Goal: Information Seeking & Learning: Learn about a topic

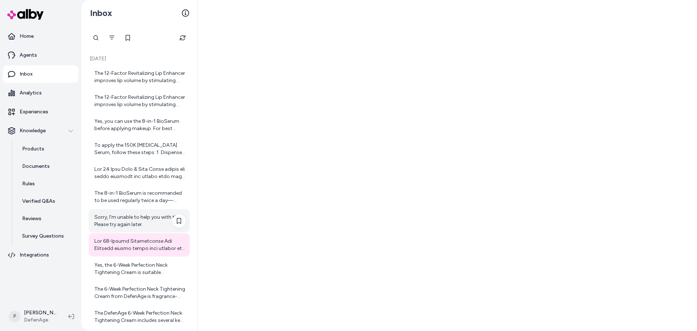
click at [143, 220] on div "Sorry, I'm unable to help you with this. Please try again later." at bounding box center [139, 220] width 91 height 15
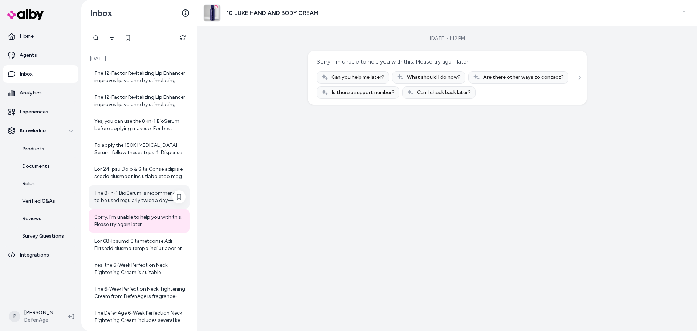
click at [134, 197] on div "The 8-in-1 BioSerum is recommended to be used regularly twice a day—morning and…" at bounding box center [139, 196] width 91 height 15
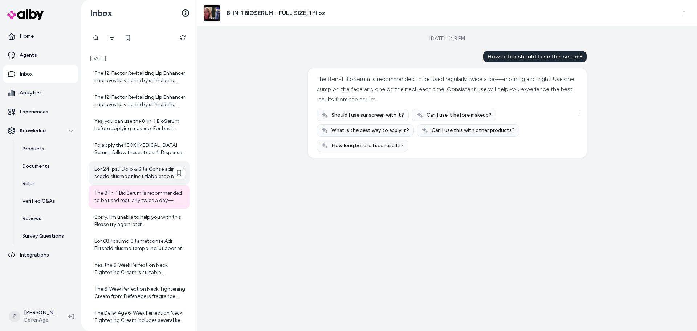
click at [145, 174] on div at bounding box center [139, 172] width 91 height 15
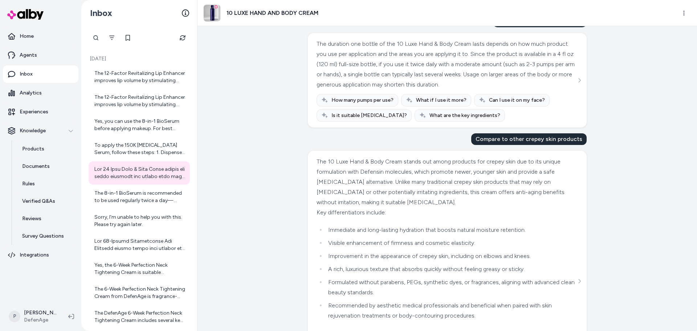
scroll to position [360, 0]
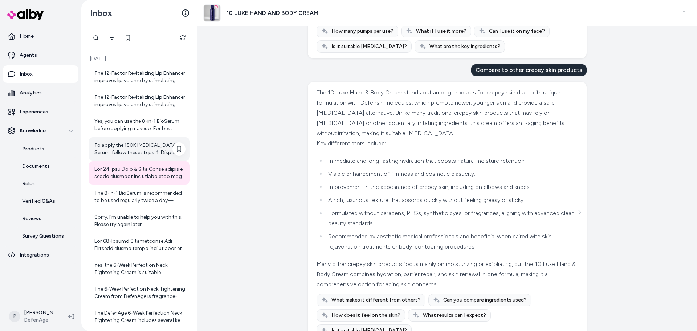
click at [119, 151] on div "To apply the 150K [MEDICAL_DATA] Serum, follow these steps: 1. Dispense the Ser…" at bounding box center [139, 149] width 91 height 15
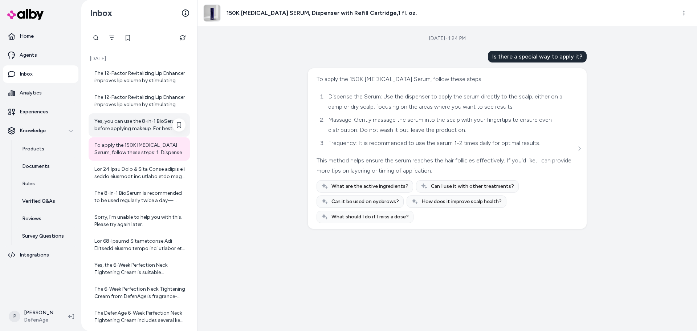
click at [128, 116] on div "Yes, you can use the 8-in-1 BioSerum before applying makeup. For best results, …" at bounding box center [139, 124] width 101 height 23
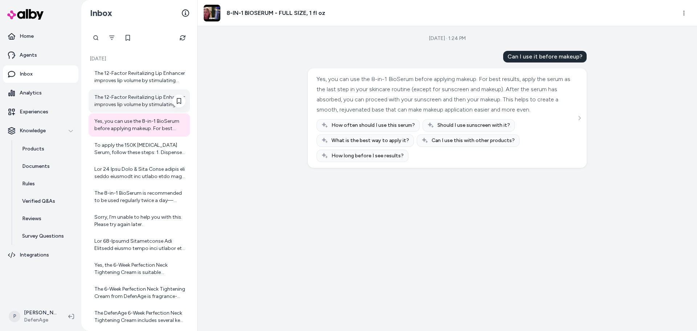
click at [119, 103] on div "The 12-Factor Revitalizing Lip Enhancer improves lip volume by stimulating your…" at bounding box center [139, 101] width 91 height 15
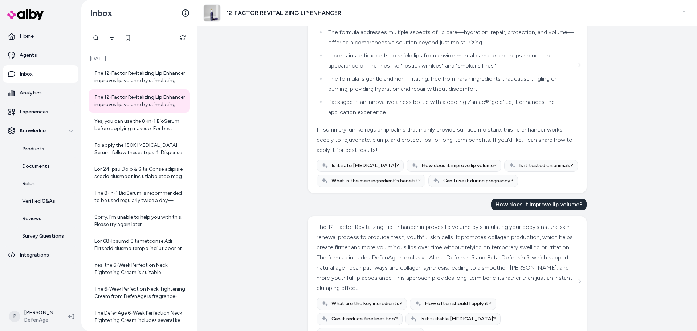
scroll to position [262, 0]
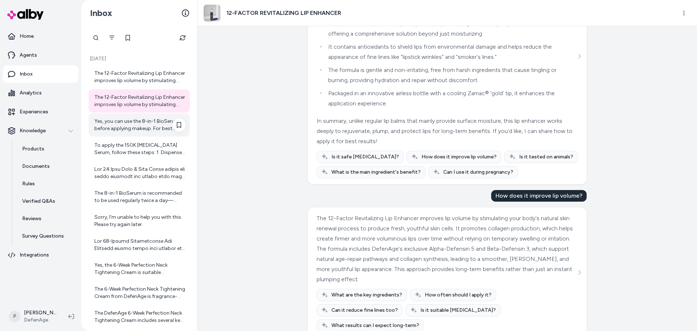
click at [111, 132] on div "Yes, you can use the 8-in-1 BioSerum before applying makeup. For best results, …" at bounding box center [139, 125] width 91 height 15
